Goal: Information Seeking & Learning: Learn about a topic

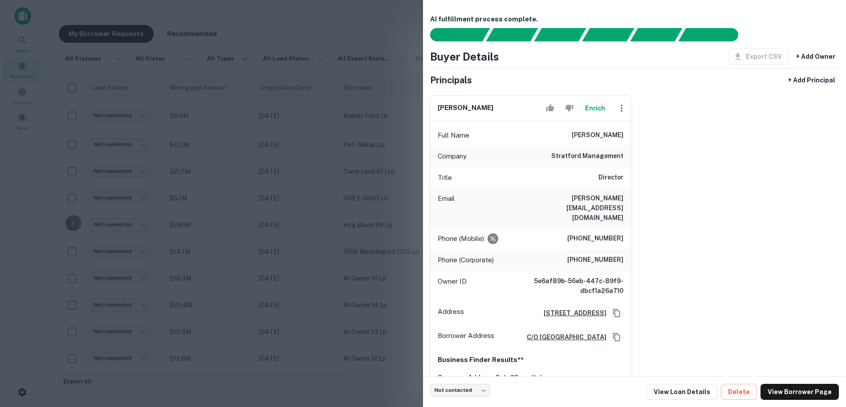
scroll to position [264, 182]
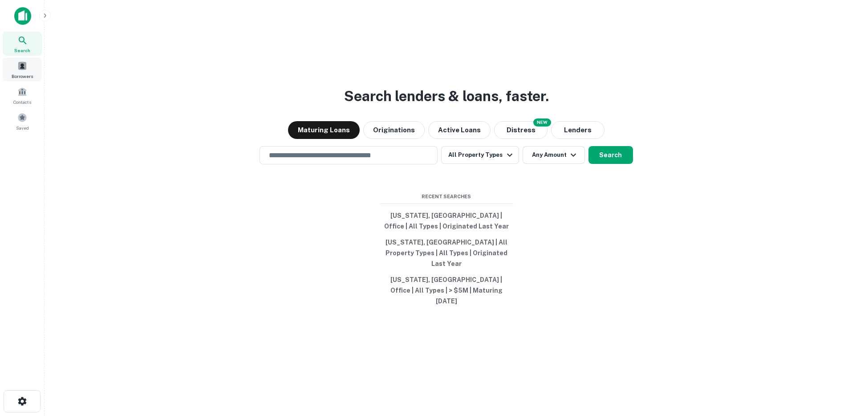
click at [25, 76] on span "Borrowers" at bounding box center [22, 76] width 21 height 7
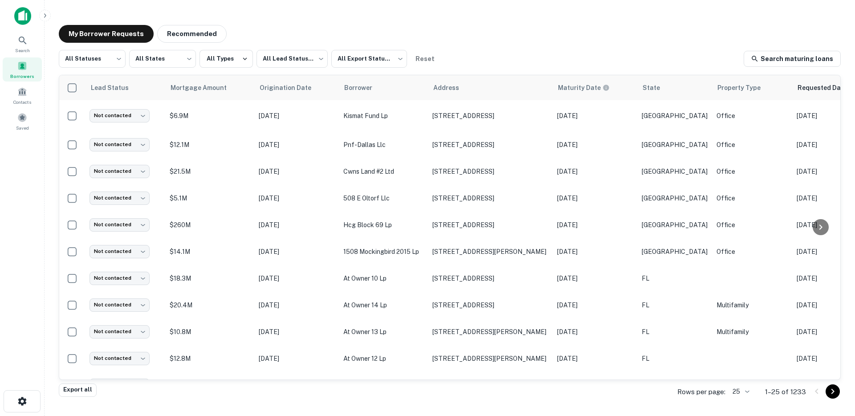
scroll to position [0, 181]
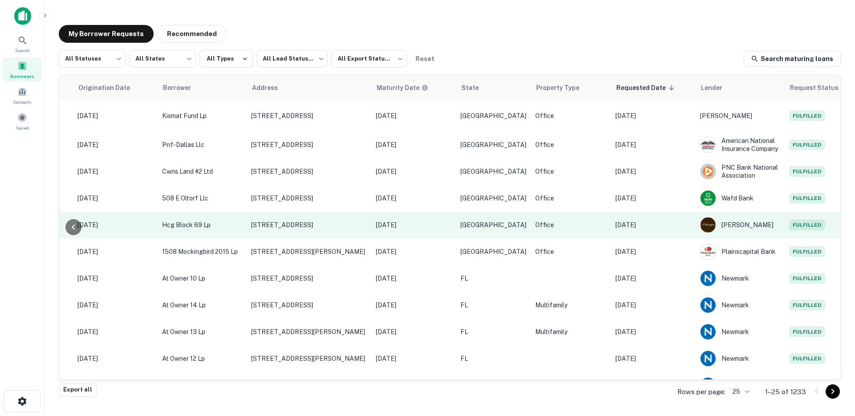
click at [663, 221] on td "[DATE]" at bounding box center [653, 224] width 85 height 27
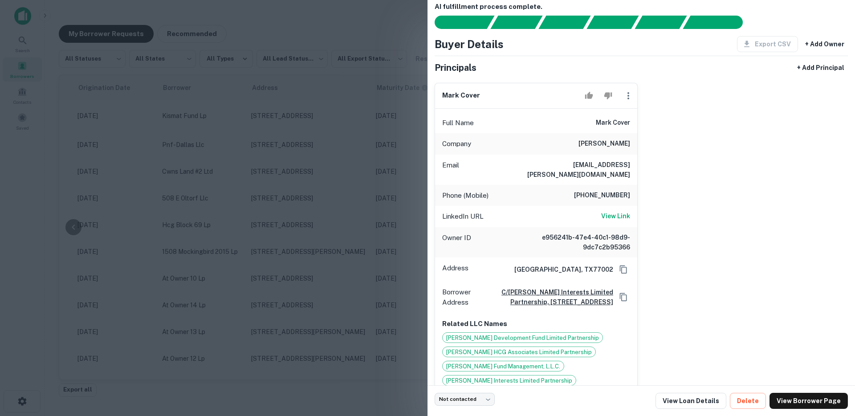
scroll to position [13, 0]
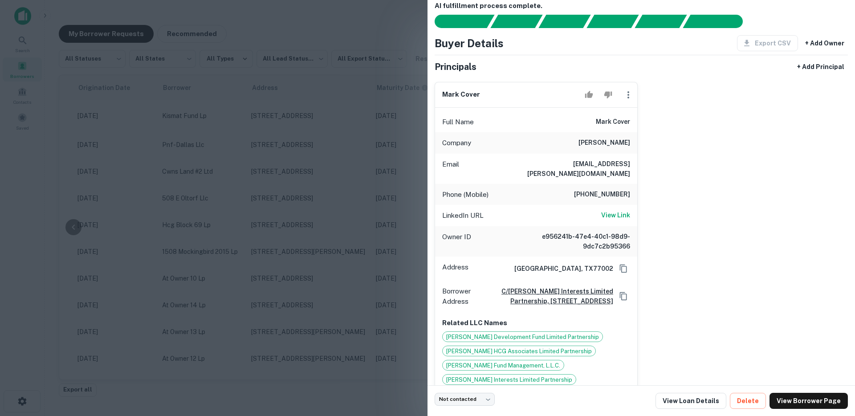
click at [331, 200] on div at bounding box center [427, 208] width 855 height 416
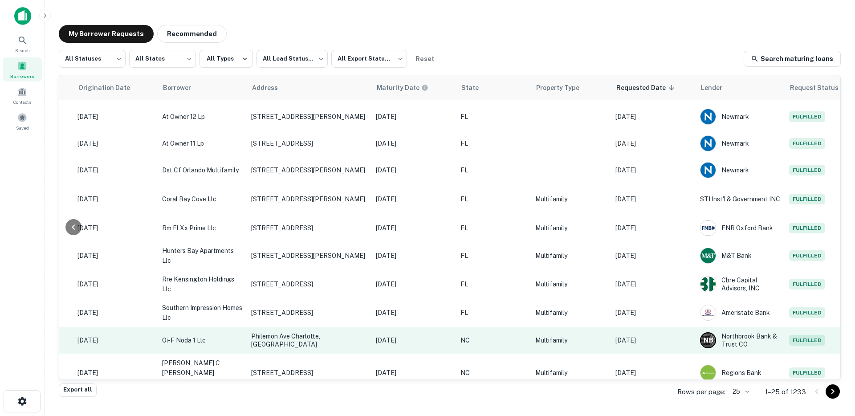
scroll to position [227, 181]
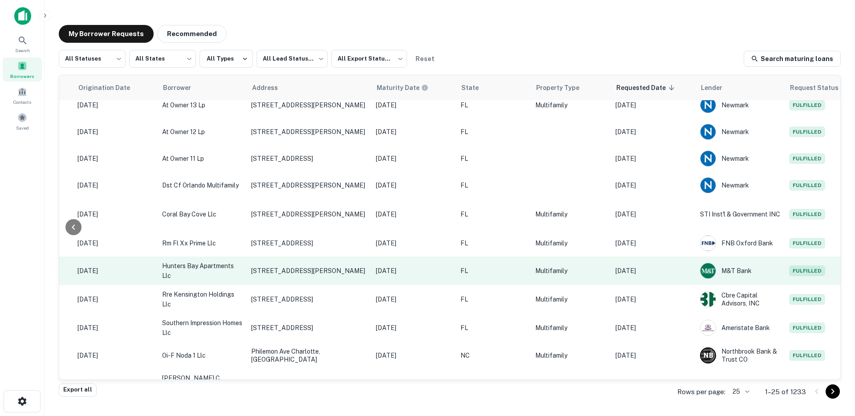
click at [630, 272] on p "[DATE]" at bounding box center [653, 271] width 76 height 10
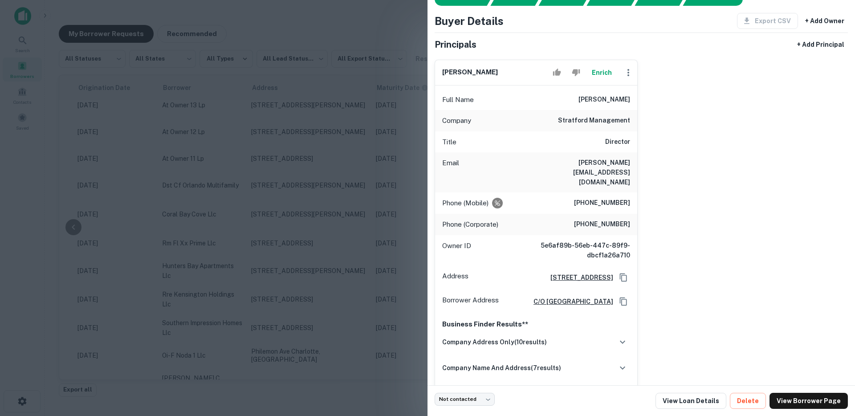
scroll to position [54, 0]
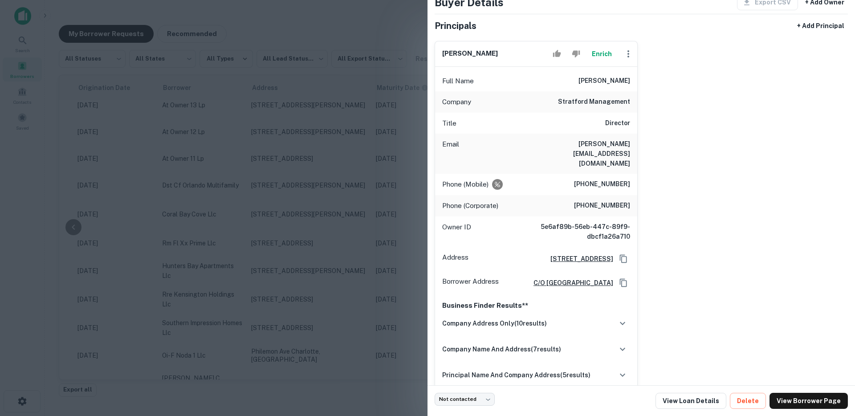
click at [219, 89] on div at bounding box center [427, 208] width 855 height 416
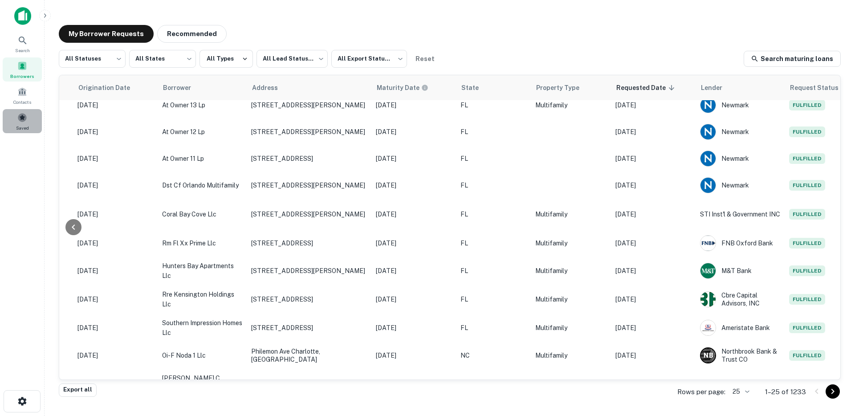
click at [13, 119] on div "Saved" at bounding box center [22, 121] width 39 height 24
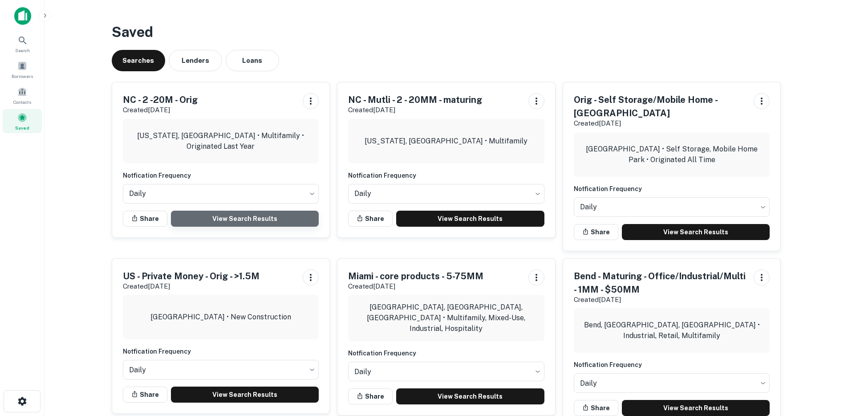
click at [251, 219] on link "View Search Results" at bounding box center [245, 219] width 148 height 16
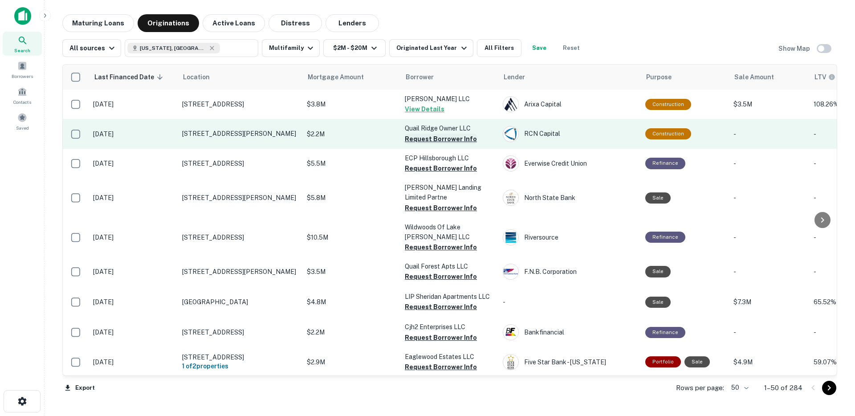
click at [450, 140] on button "Request Borrower Info" at bounding box center [441, 139] width 72 height 11
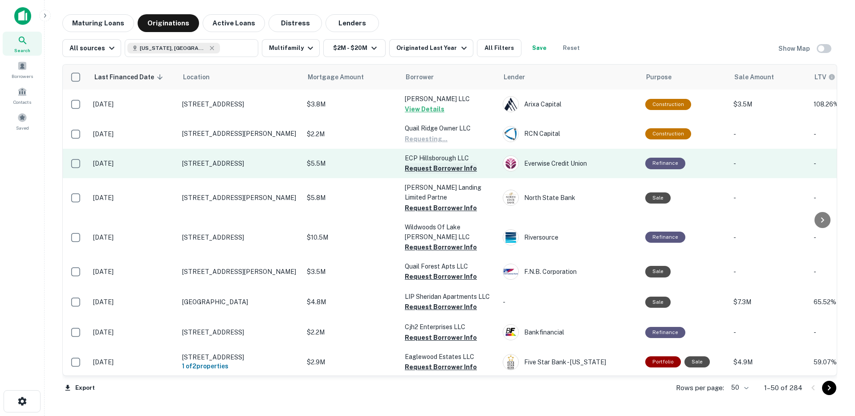
click at [438, 169] on button "Request Borrower Info" at bounding box center [441, 168] width 72 height 11
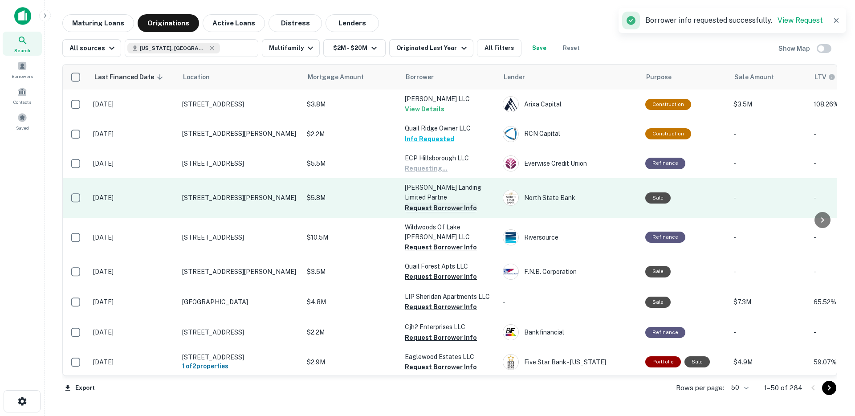
click at [430, 209] on button "Request Borrower Info" at bounding box center [441, 208] width 72 height 11
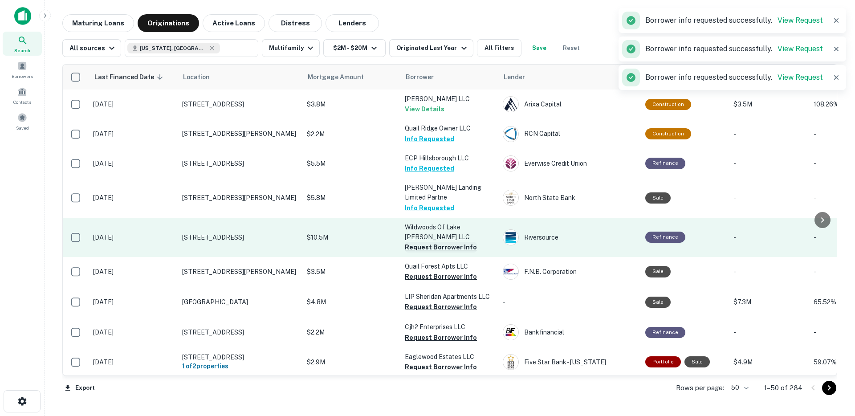
click at [424, 247] on button "Request Borrower Info" at bounding box center [441, 247] width 72 height 11
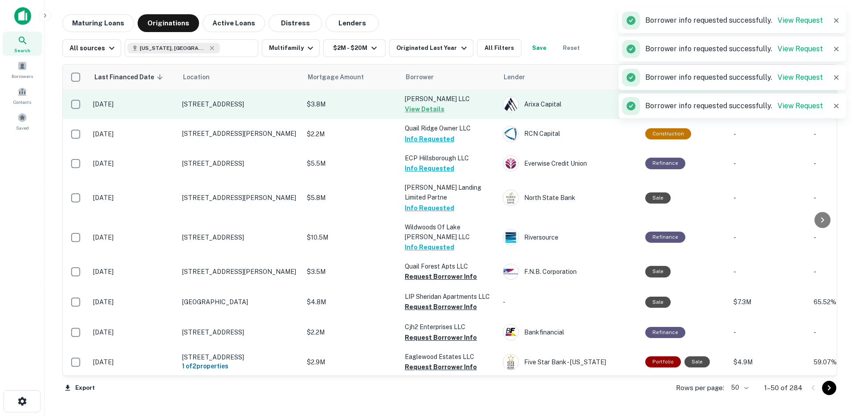
click at [352, 114] on td "$3.8M" at bounding box center [351, 103] width 98 height 29
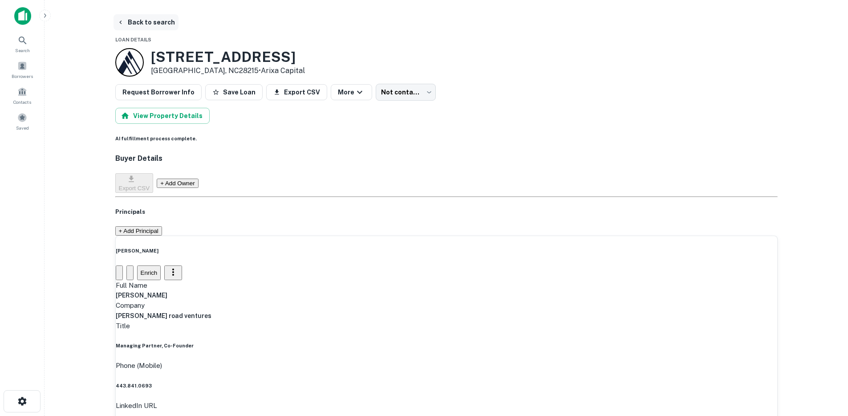
click at [149, 23] on button "Back to search" at bounding box center [145, 22] width 65 height 16
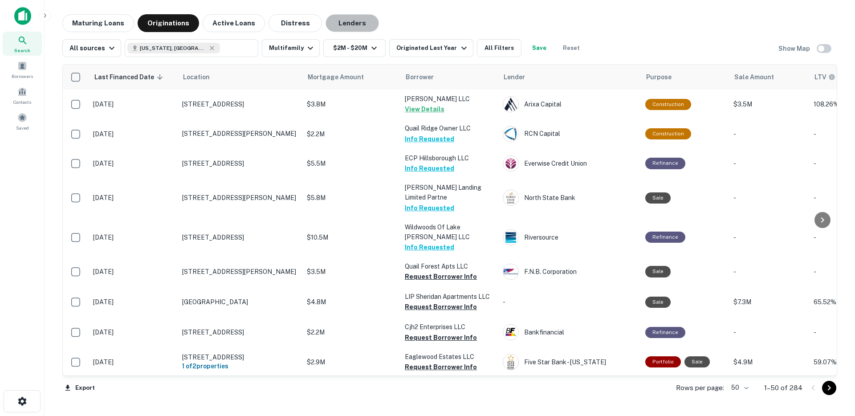
drag, startPoint x: 340, startPoint y: 29, endPoint x: 333, endPoint y: 37, distance: 10.5
click at [340, 29] on button "Lenders" at bounding box center [351, 23] width 53 height 18
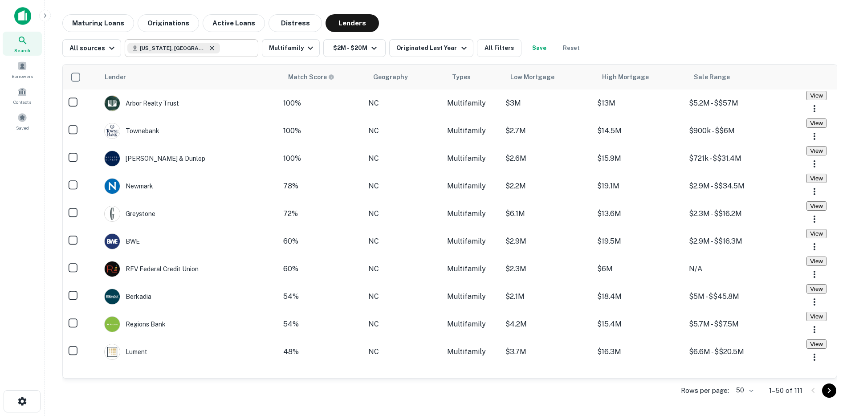
click at [208, 49] on icon at bounding box center [211, 48] width 7 height 7
type input "**********"
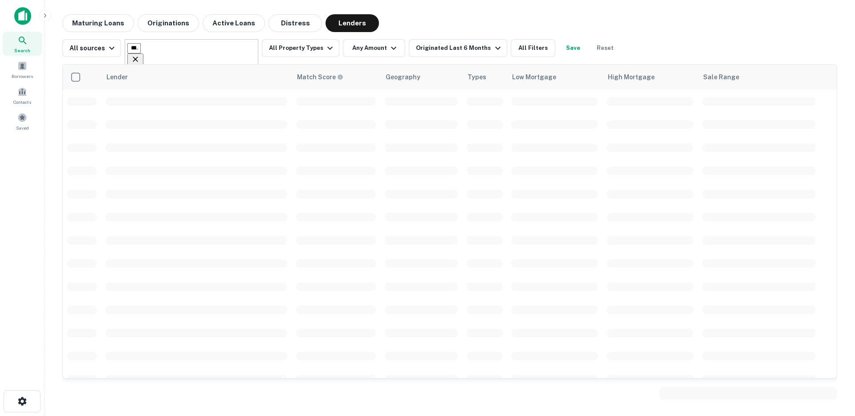
click at [140, 55] on icon "Clear" at bounding box center [135, 59] width 9 height 9
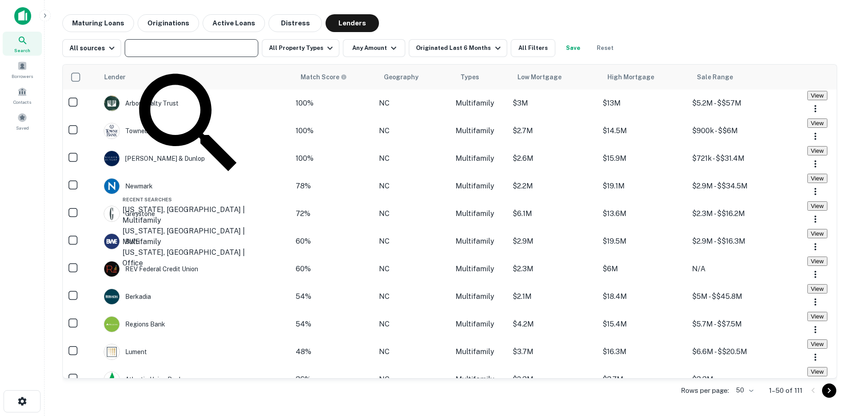
click at [230, 50] on input "text" at bounding box center [190, 48] width 127 height 12
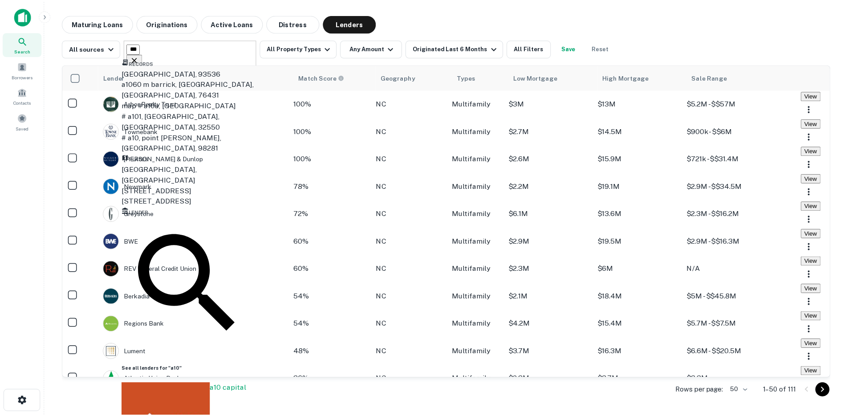
scroll to position [88, 0]
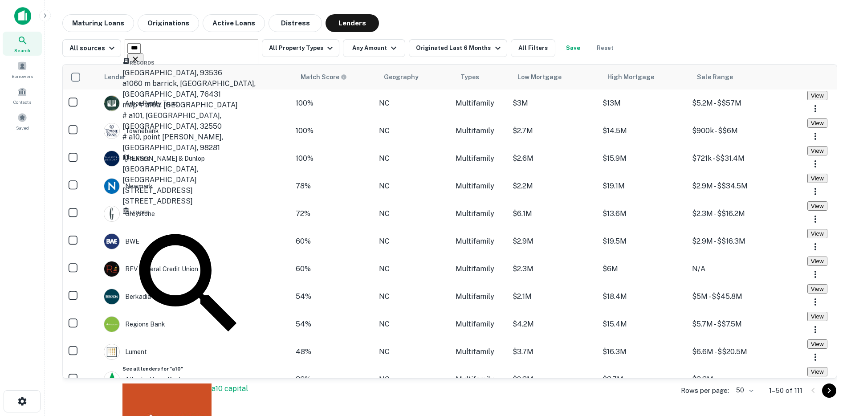
type input "***"
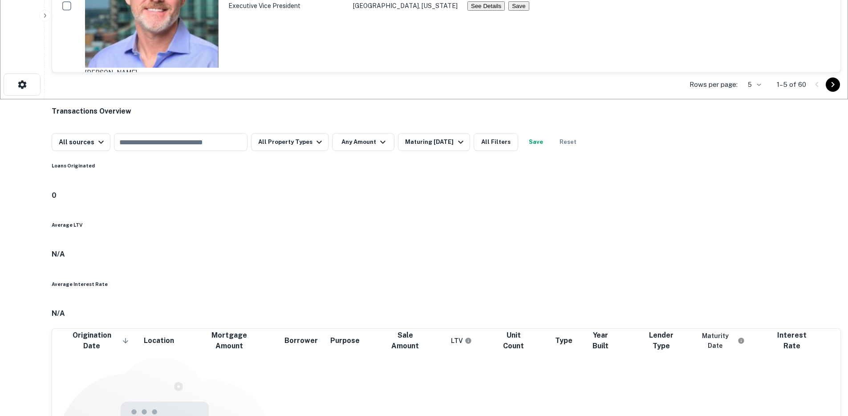
scroll to position [317, 0]
click at [470, 150] on button "Maturing [DATE]" at bounding box center [434, 142] width 72 height 18
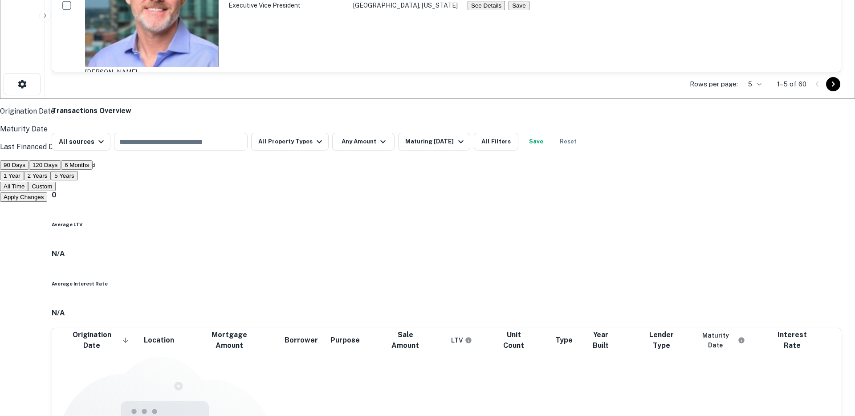
click at [28, 191] on button "All Time" at bounding box center [14, 186] width 28 height 9
click at [47, 202] on button "Apply Changes" at bounding box center [23, 196] width 47 height 9
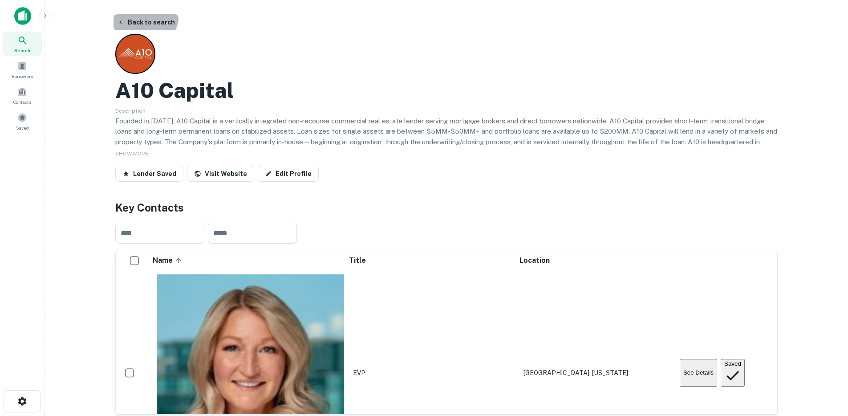
click at [140, 14] on button "Back to search" at bounding box center [145, 22] width 65 height 16
click at [24, 13] on img at bounding box center [22, 16] width 17 height 18
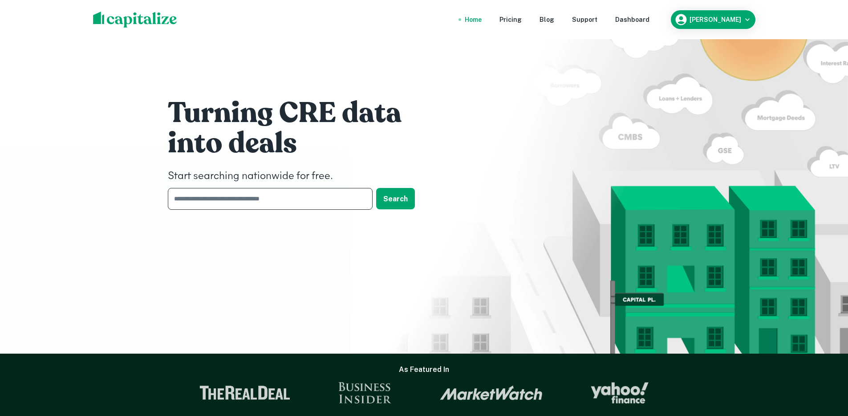
click at [310, 207] on input "text" at bounding box center [267, 199] width 198 height 22
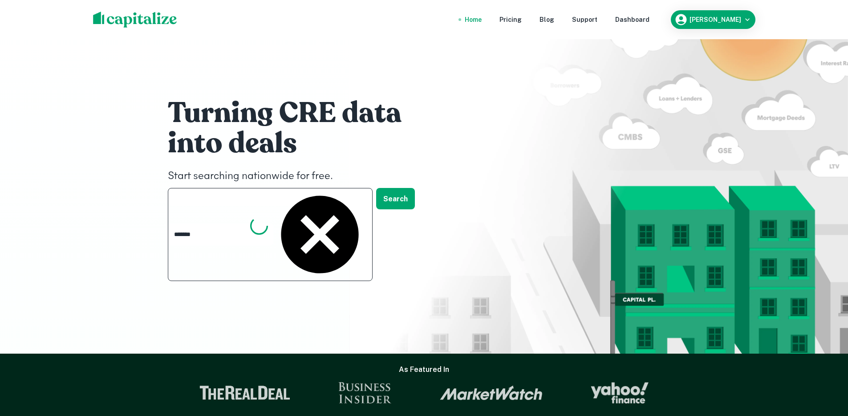
click at [183, 223] on input "*******" at bounding box center [220, 234] width 105 height 22
type input "*******"
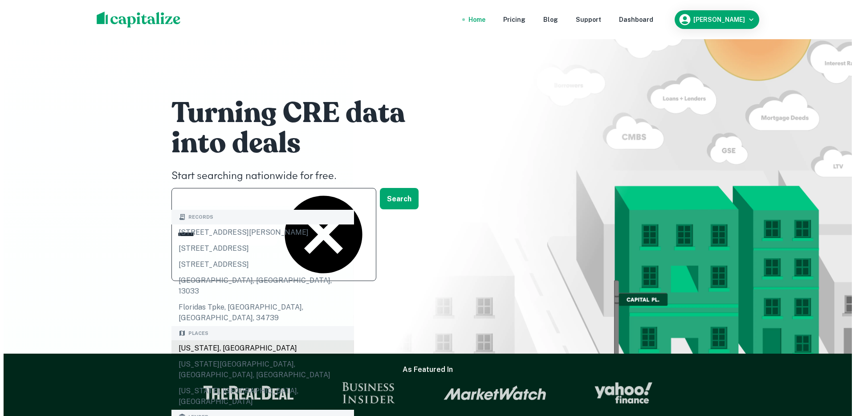
scroll to position [12, 0]
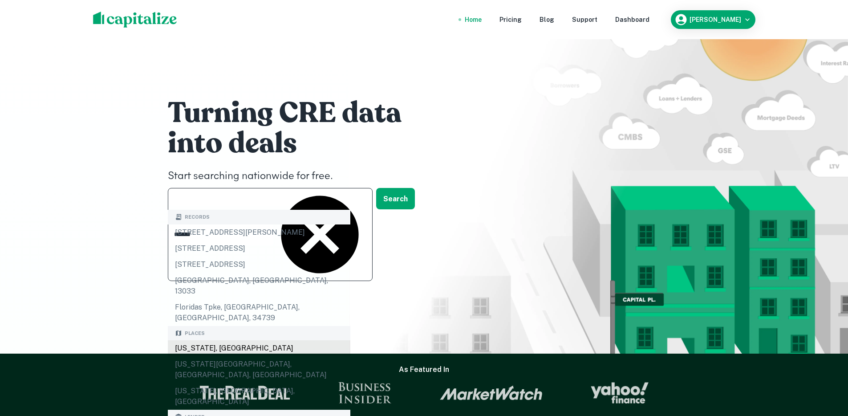
click at [194, 340] on div "[US_STATE], [GEOGRAPHIC_DATA]" at bounding box center [259, 348] width 182 height 16
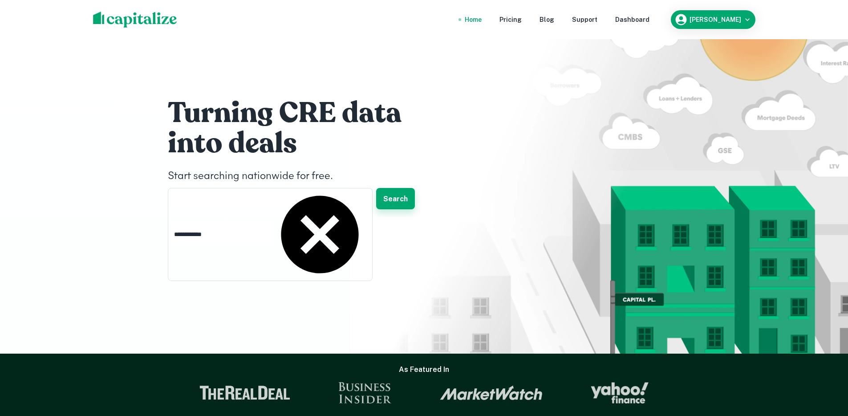
click at [402, 194] on button "Search" at bounding box center [395, 198] width 39 height 21
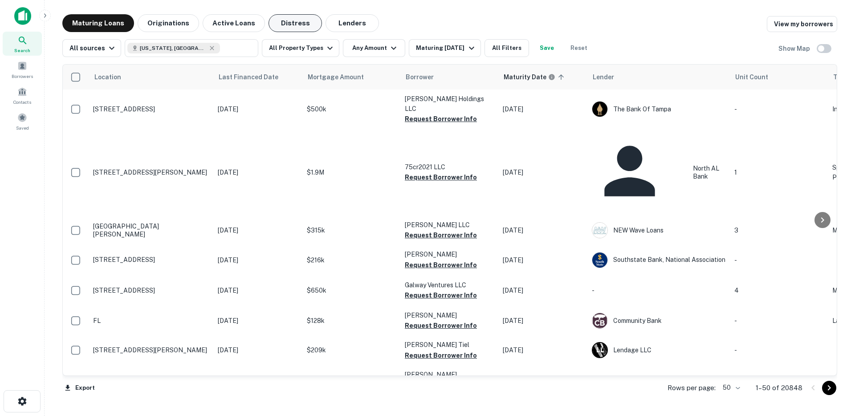
click at [292, 22] on button "Distress" at bounding box center [294, 23] width 53 height 18
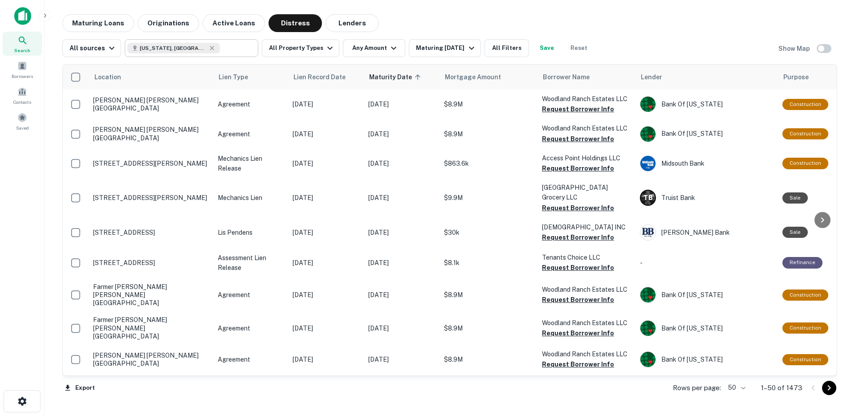
drag, startPoint x: 176, startPoint y: 49, endPoint x: 184, endPoint y: 49, distance: 8.5
click at [208, 49] on icon at bounding box center [211, 48] width 7 height 7
type input "**********"
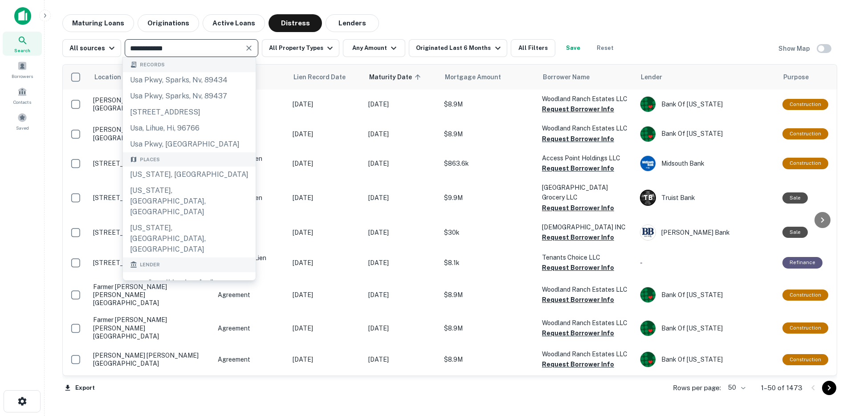
click at [247, 51] on icon "Clear" at bounding box center [248, 48] width 9 height 9
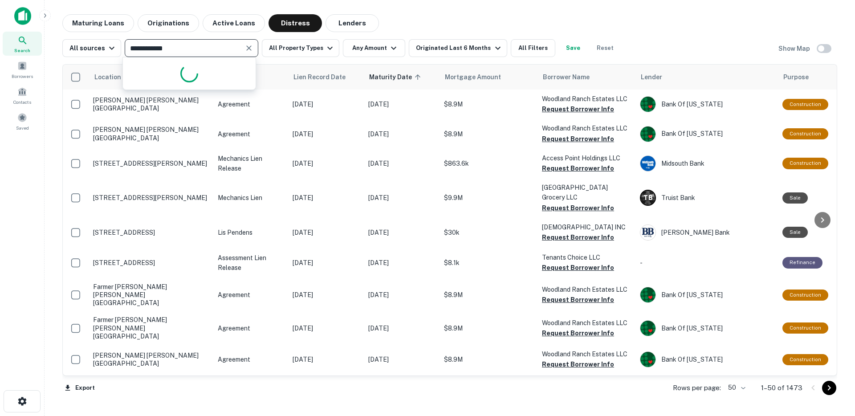
type input "**********"
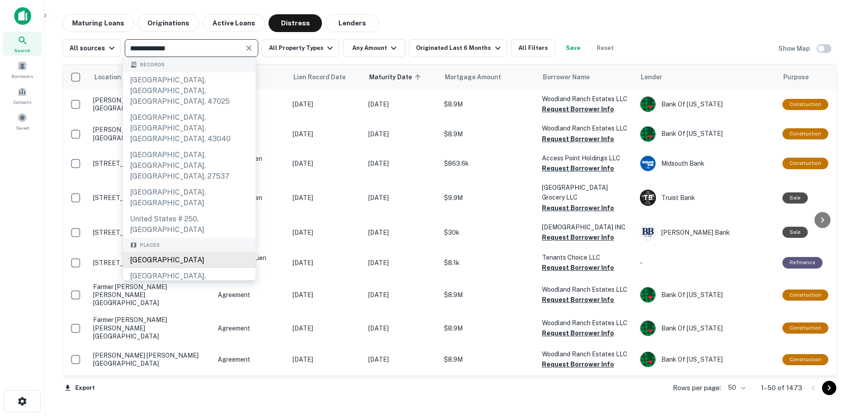
click at [166, 252] on div "United States" at bounding box center [189, 260] width 133 height 16
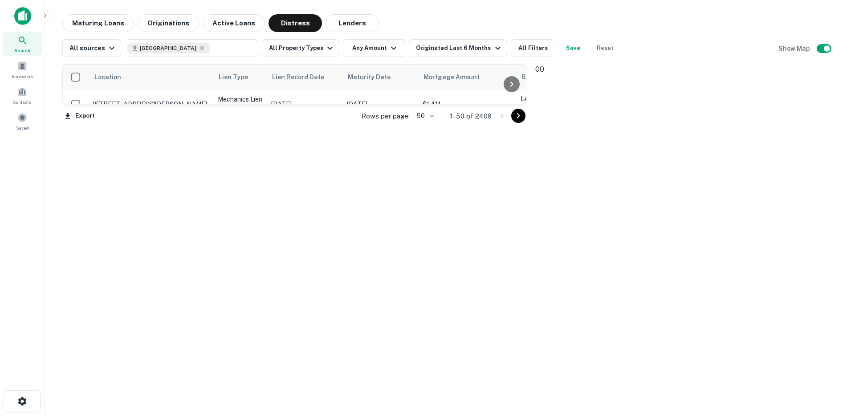
click at [693, 93] on button "Search This Area" at bounding box center [666, 91] width 53 height 55
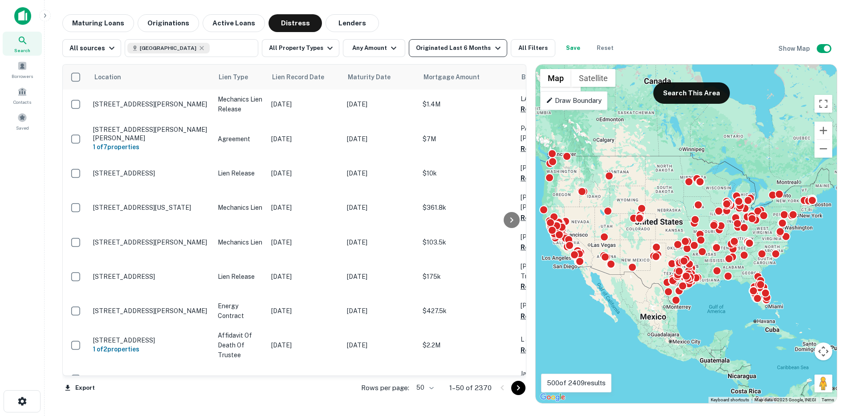
click at [421, 45] on div "Originated Last 6 Months" at bounding box center [459, 48] width 87 height 11
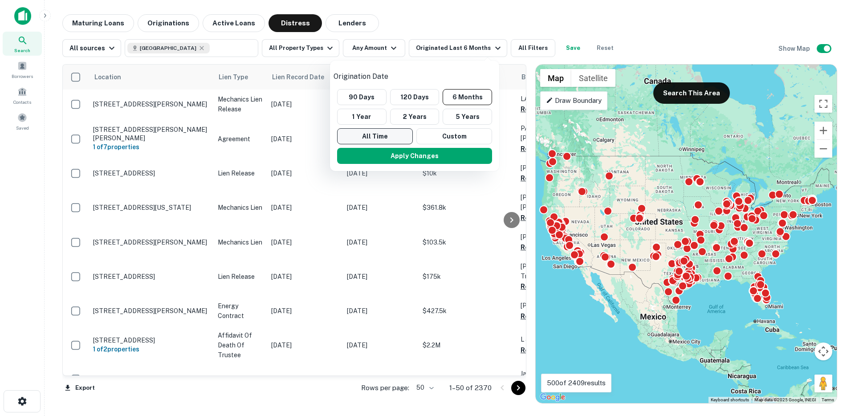
click at [390, 128] on button "All Time" at bounding box center [375, 136] width 76 height 16
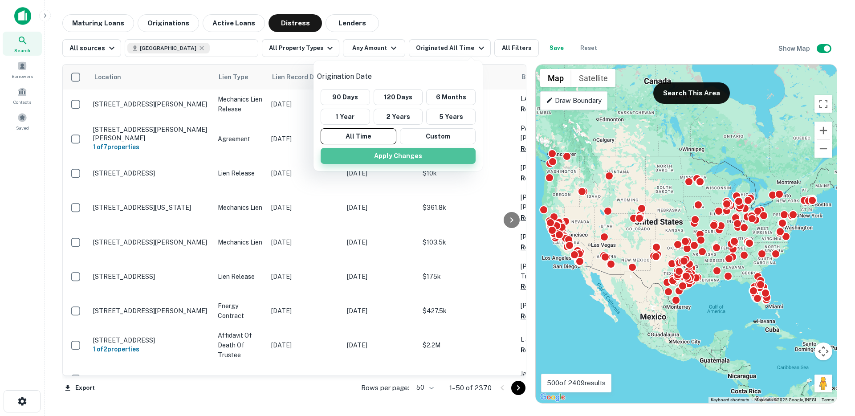
click at [398, 148] on button "Apply Changes" at bounding box center [397, 156] width 155 height 16
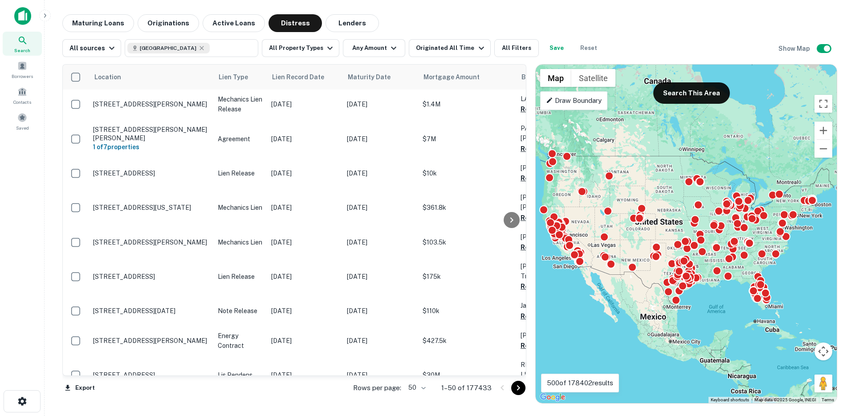
click at [478, 391] on p "1–50 of 177433" at bounding box center [466, 387] width 50 height 11
drag, startPoint x: 480, startPoint y: 390, endPoint x: 493, endPoint y: 389, distance: 12.9
click at [493, 389] on div "Rows per page: 50 ** 1–50 of 177433" at bounding box center [434, 388] width 184 height 24
click at [464, 51] on div "Originated All Time" at bounding box center [451, 48] width 70 height 11
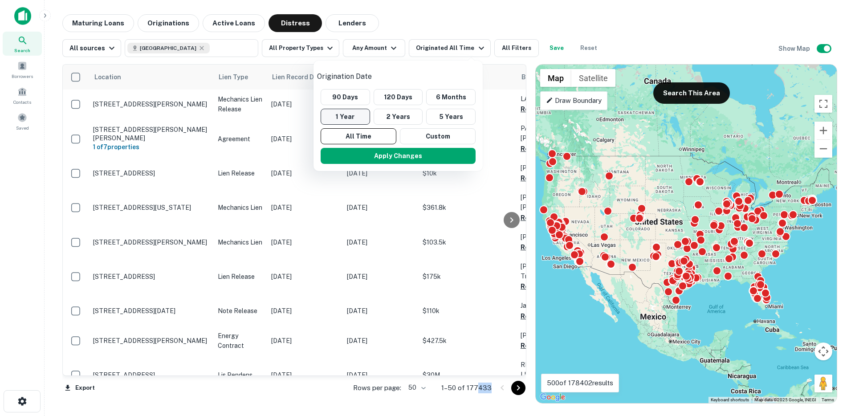
click at [359, 109] on button "1 Year" at bounding box center [344, 117] width 49 height 16
click at [363, 148] on button "Apply Changes" at bounding box center [401, 156] width 155 height 16
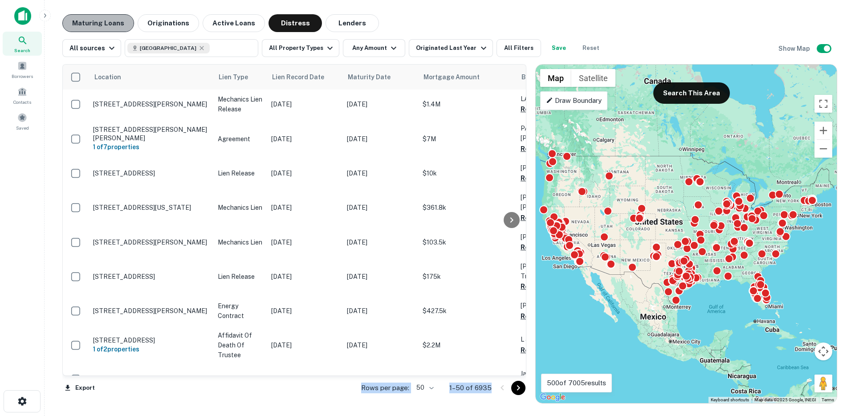
click at [116, 19] on button "Maturing Loans" at bounding box center [98, 23] width 72 height 18
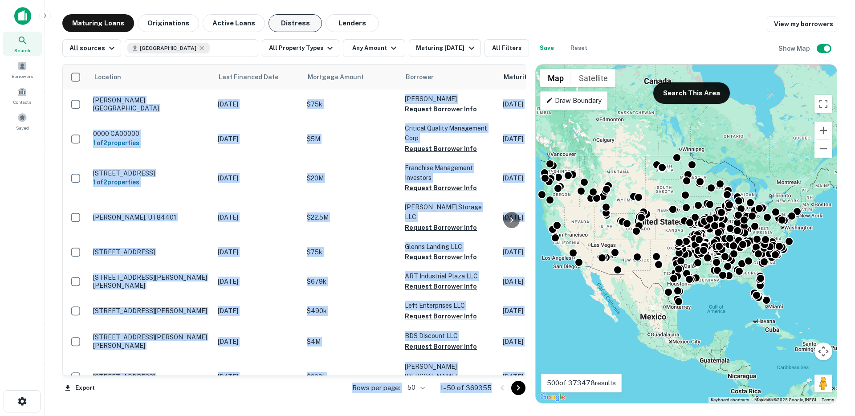
click at [268, 19] on button "Distress" at bounding box center [294, 23] width 53 height 18
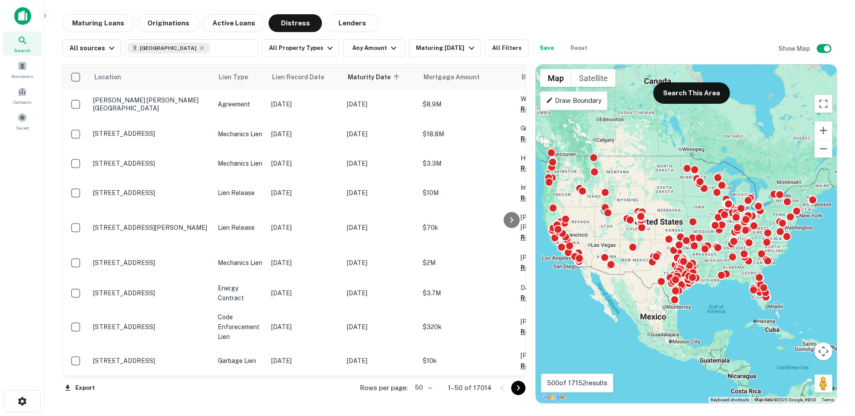
click at [448, 25] on div "Maturing Loans Originations Active Loans Distress Lenders" at bounding box center [449, 23] width 774 height 18
click at [447, 54] on button "Maturing [DATE]" at bounding box center [445, 48] width 72 height 18
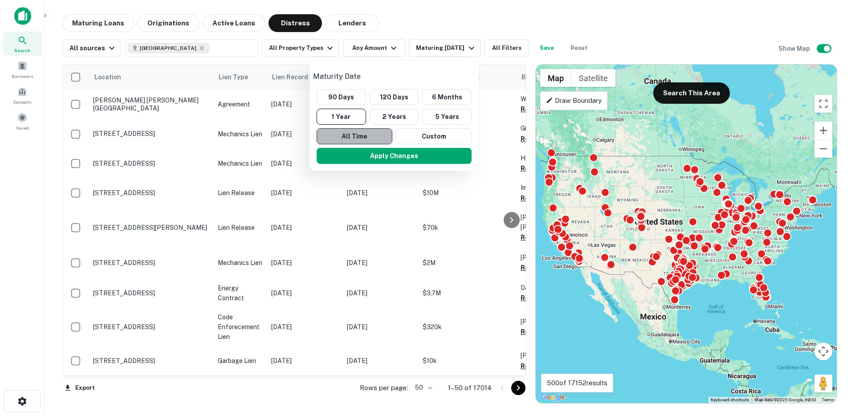
click at [356, 131] on button "All Time" at bounding box center [354, 136] width 76 height 16
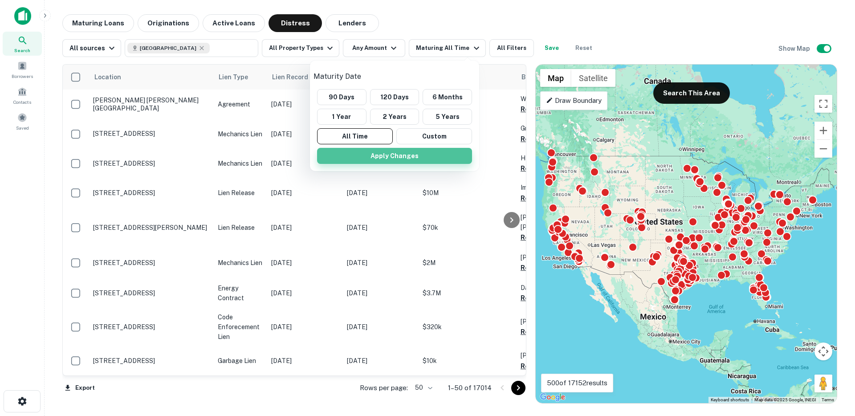
click at [387, 151] on button "Apply Changes" at bounding box center [394, 156] width 155 height 16
